Goal: Task Accomplishment & Management: Manage account settings

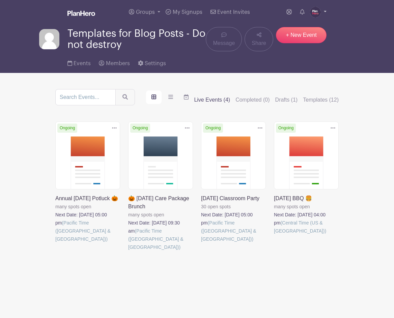
click at [319, 12] on img at bounding box center [315, 12] width 11 height 11
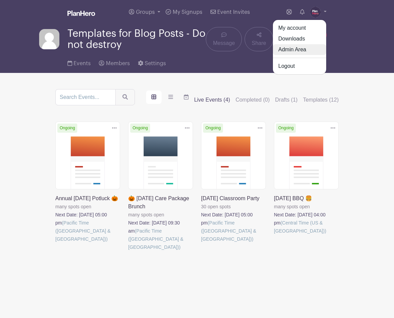
click at [304, 49] on link "Admin Area" at bounding box center [299, 49] width 53 height 11
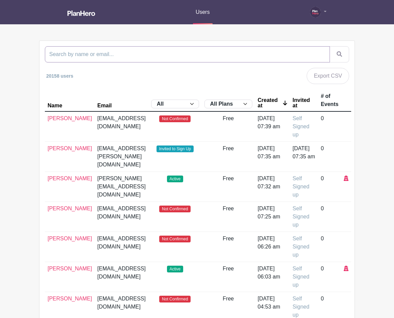
click at [224, 57] on input "search" at bounding box center [187, 54] width 285 height 16
paste input "@[DOMAIN_NAME]"
type input "@[DOMAIN_NAME]"
click at [330, 46] on button "submit" at bounding box center [340, 54] width 20 height 16
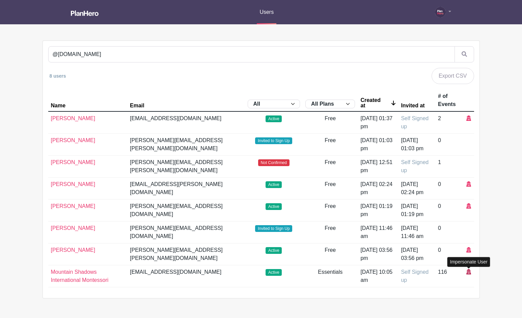
click at [394, 270] on icon at bounding box center [469, 271] width 5 height 5
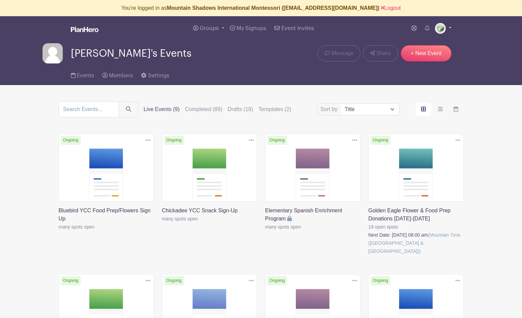
click at [394, 27] on img at bounding box center [440, 28] width 11 height 11
click at [394, 43] on link "My account" at bounding box center [424, 44] width 53 height 11
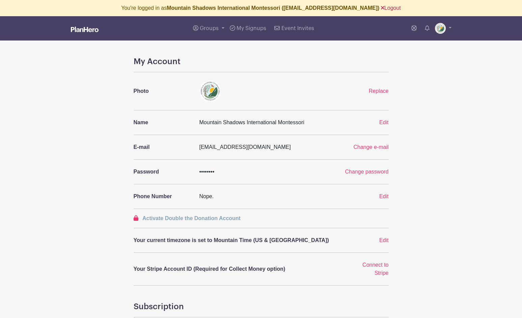
click at [383, 10] on link "Logout" at bounding box center [391, 8] width 20 height 6
